Goal: Task Accomplishment & Management: Complete application form

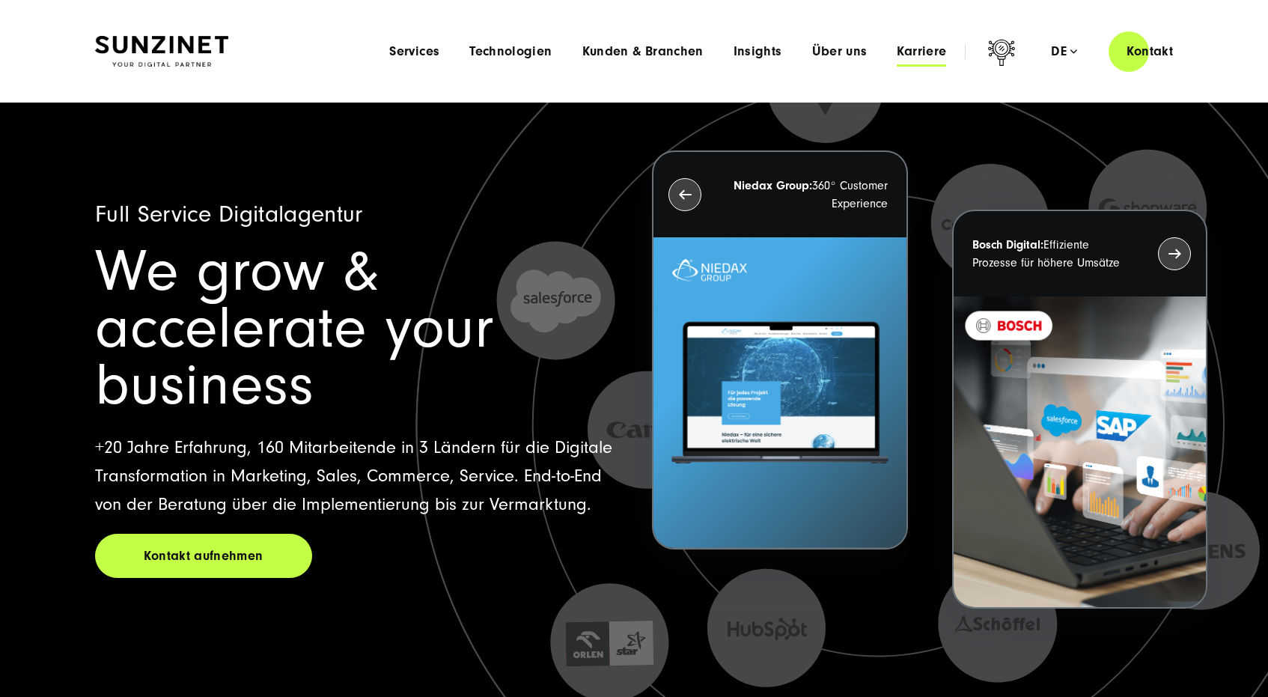
click at [908, 56] on span "Karriere" at bounding box center [920, 51] width 49 height 15
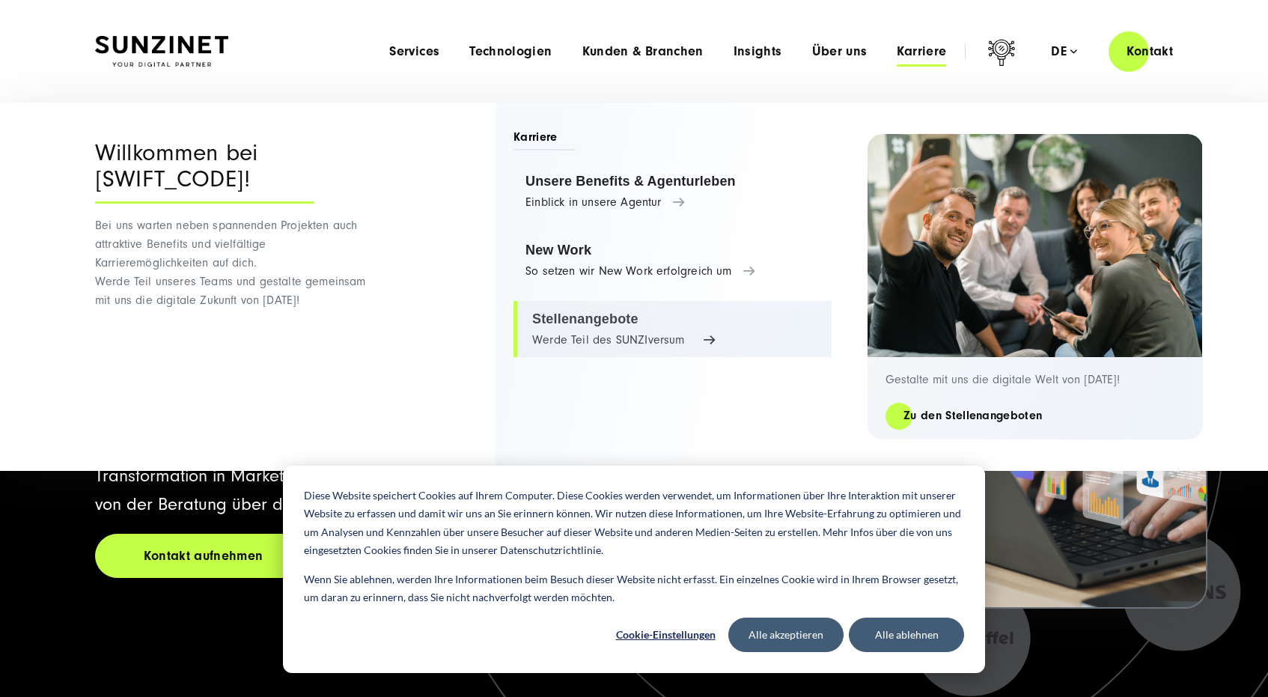
click at [562, 320] on link "Stellenangebote Werde Teil des SUNZIversum" at bounding box center [672, 329] width 318 height 57
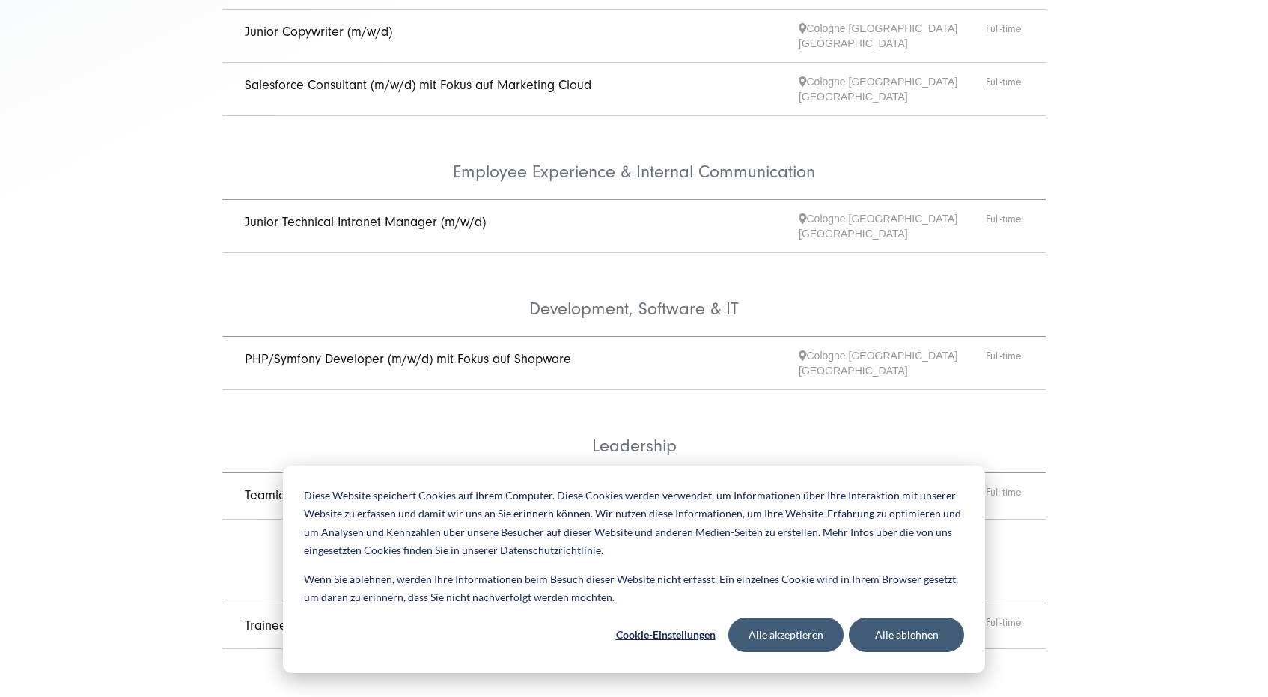
scroll to position [611, 0]
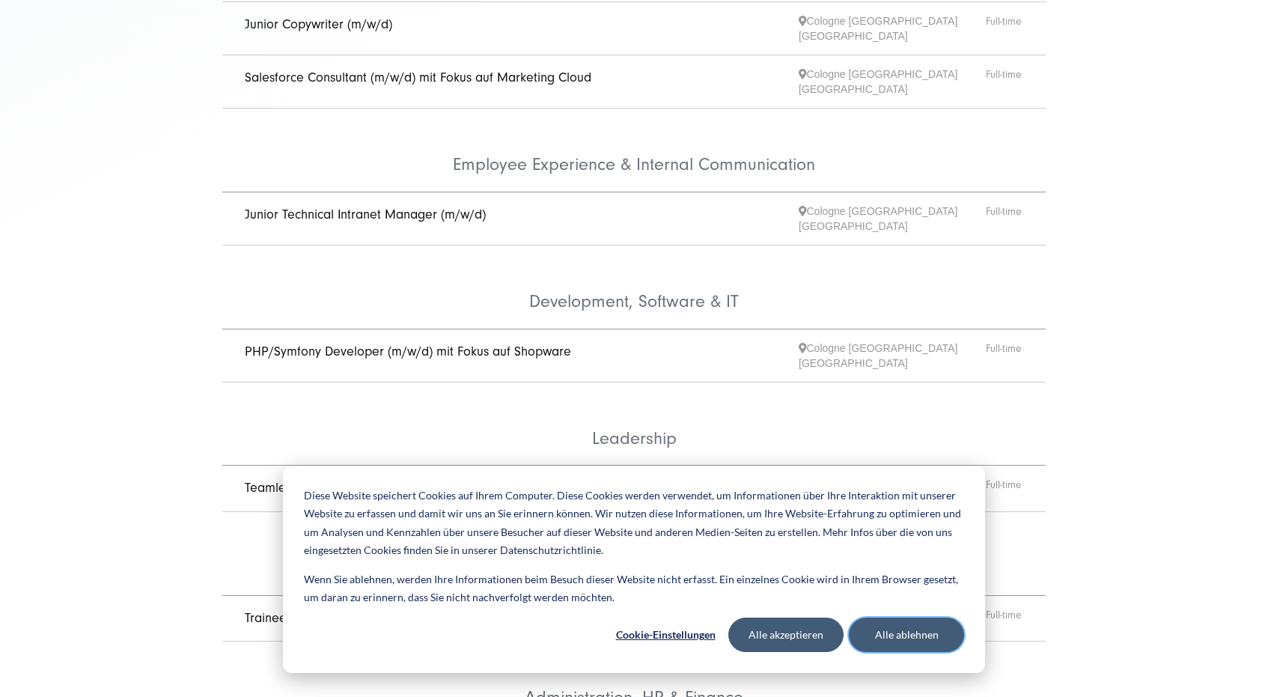
click at [887, 644] on button "Alle ablehnen" at bounding box center [906, 634] width 115 height 34
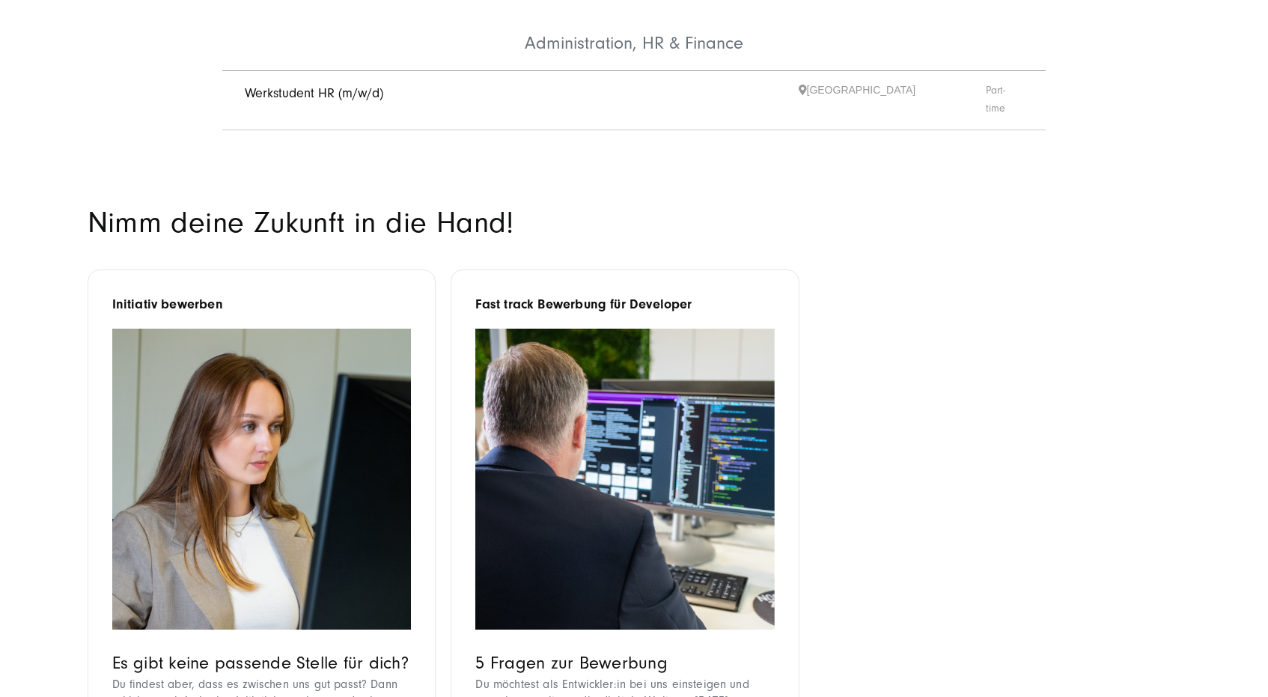
scroll to position [1393, 0]
